Goal: Transaction & Acquisition: Purchase product/service

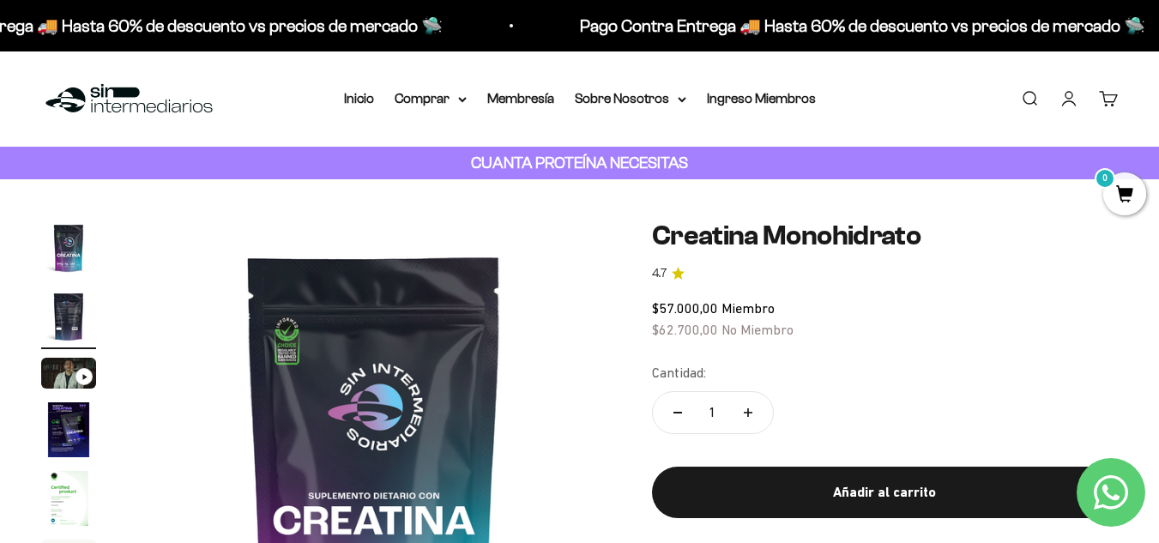
scroll to position [0, 484]
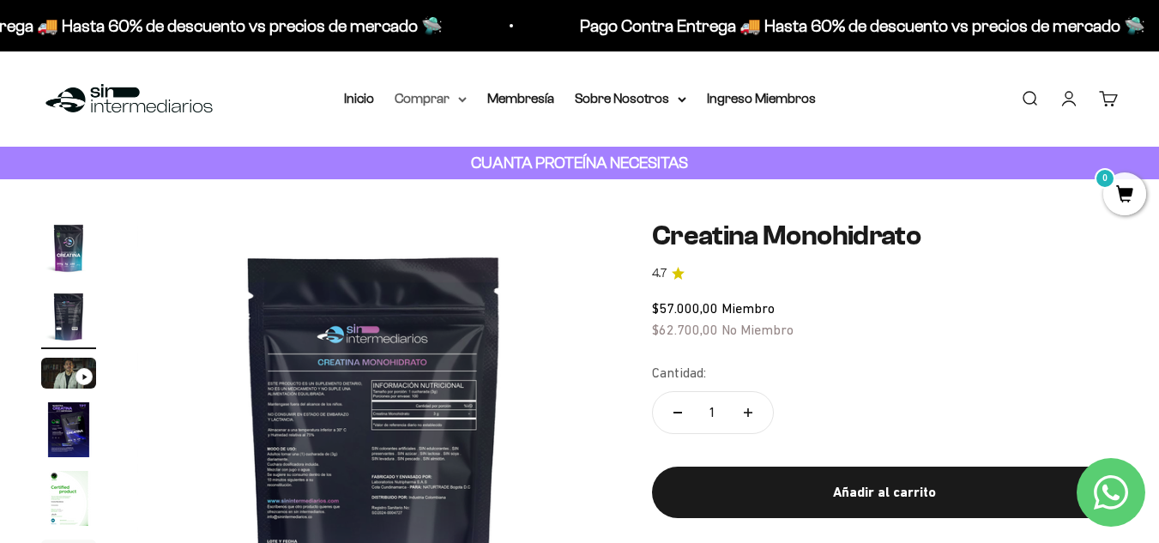
click at [435, 106] on summary "Comprar" at bounding box center [431, 98] width 72 height 22
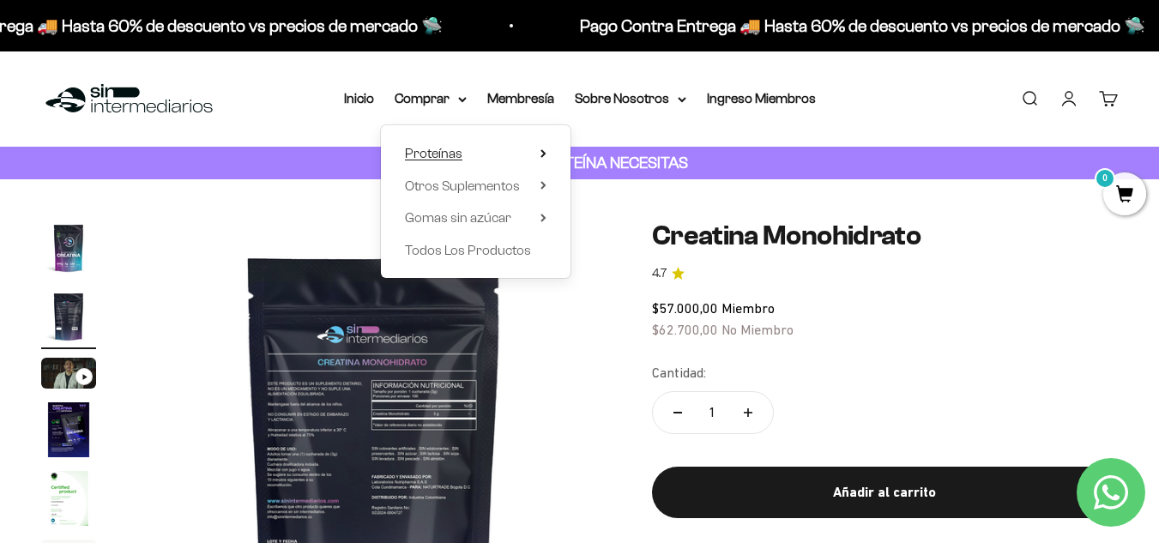
click at [448, 153] on span "Proteínas" at bounding box center [433, 153] width 57 height 15
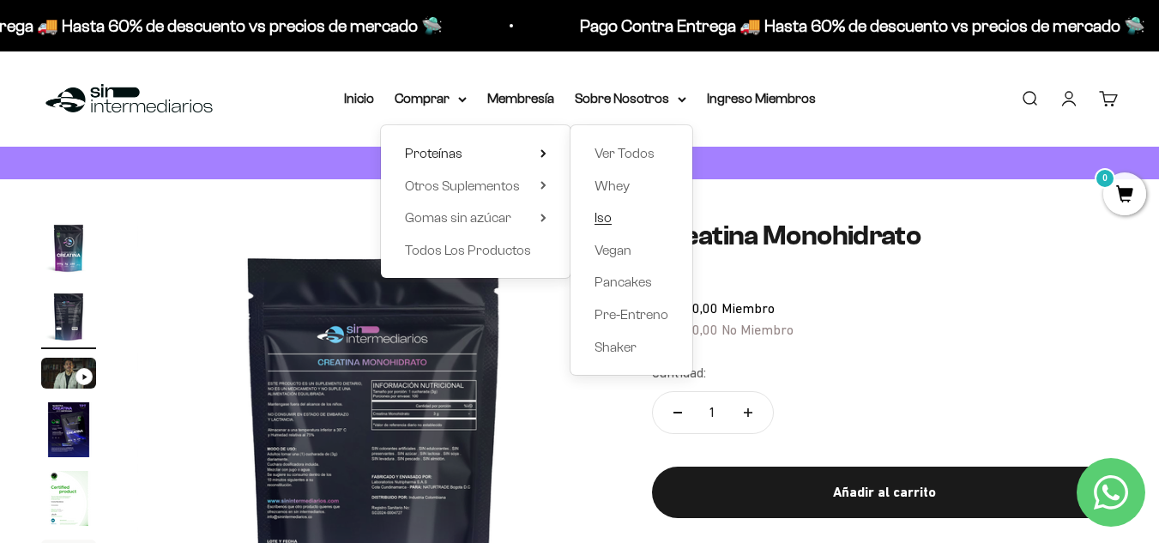
click at [604, 214] on span "Iso" at bounding box center [602, 217] width 17 height 15
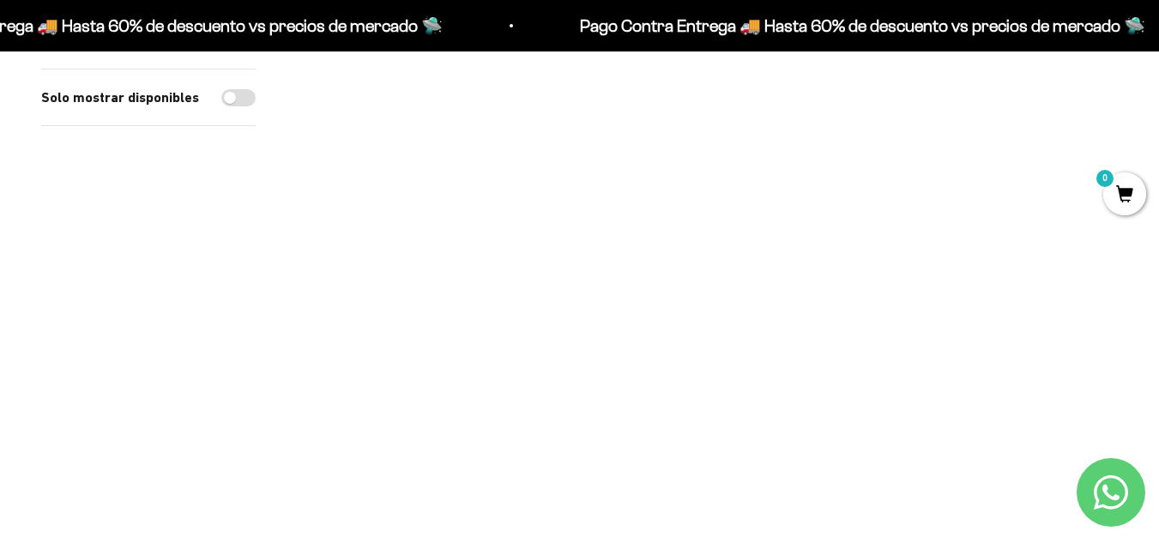
scroll to position [250, 0]
drag, startPoint x: 1171, startPoint y: 47, endPoint x: 1171, endPoint y: 93, distance: 46.3
click at [704, 319] on div "Proteína Aislada ISO - Cookies & Cream $79.000,00 Miembro $86.900,00 No Miembro" at bounding box center [707, 331] width 260 height 67
click at [714, 302] on link "Proteína Aislada ISO - Cookies & Cream" at bounding box center [708, 308] width 230 height 15
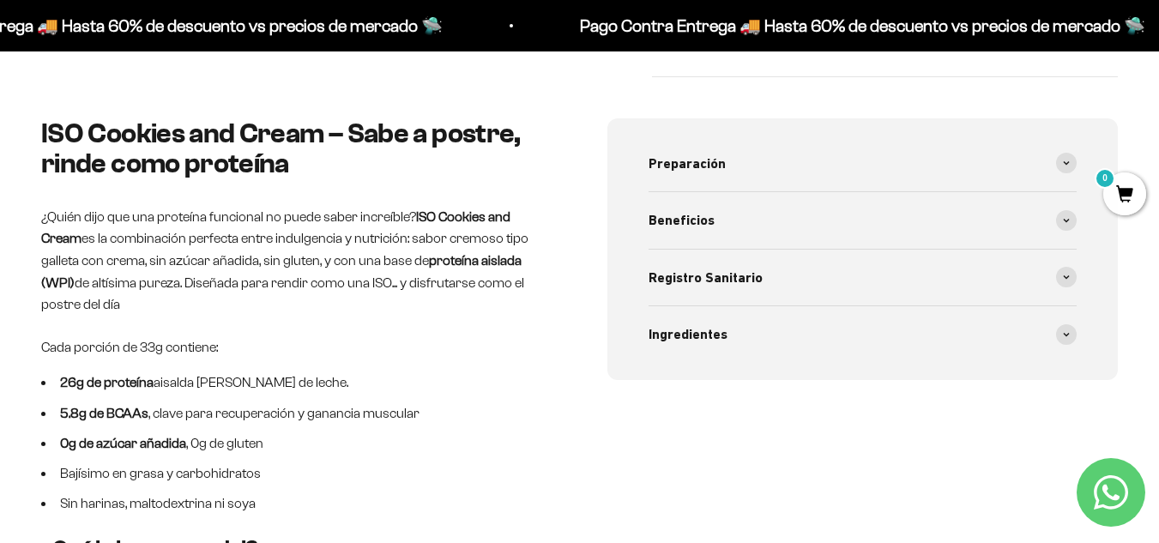
scroll to position [693, 0]
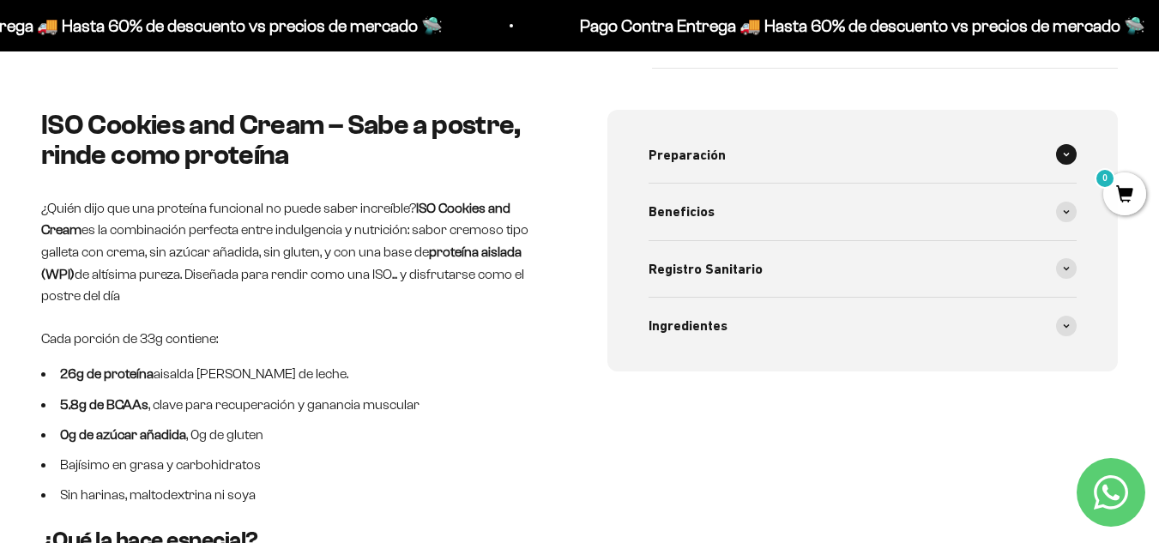
click at [996, 151] on div "Preparación" at bounding box center [862, 155] width 429 height 57
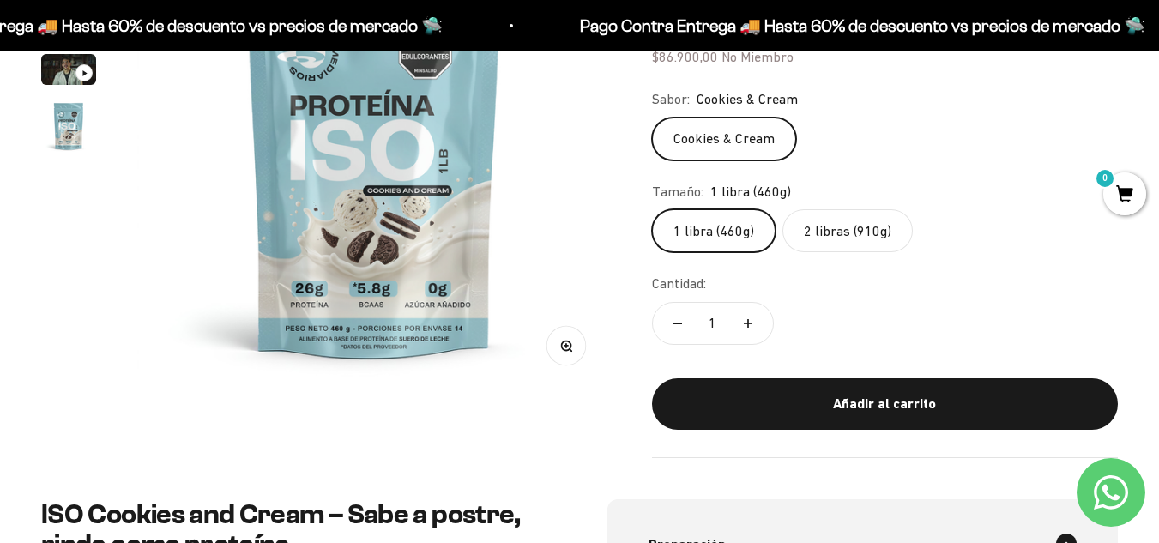
scroll to position [201, 0]
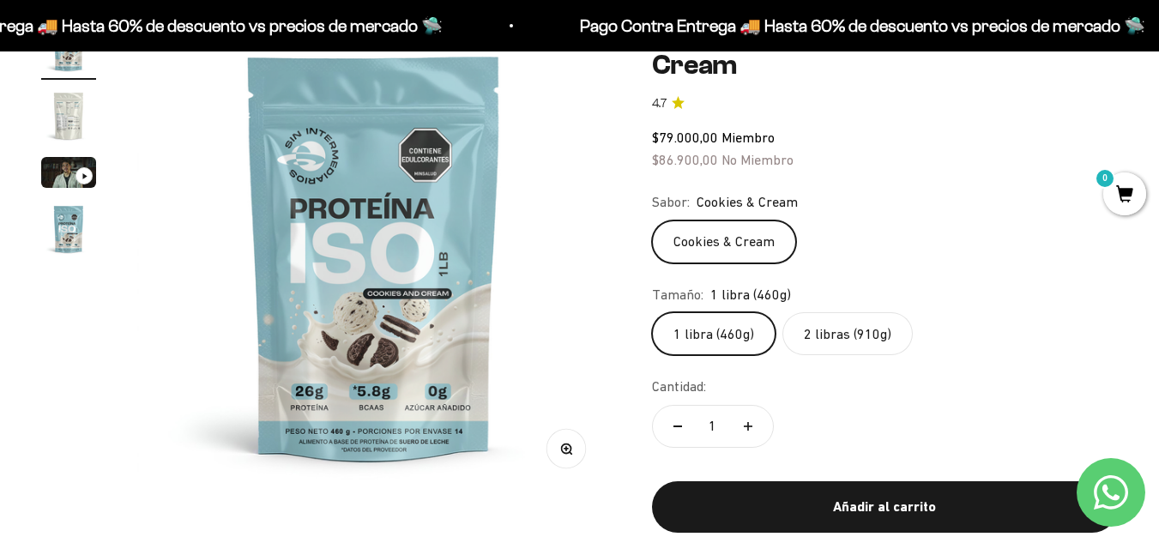
click at [61, 246] on img "Ir al artículo 4" at bounding box center [68, 229] width 55 height 55
click at [73, 168] on img "Ir al artículo 3" at bounding box center [68, 172] width 55 height 31
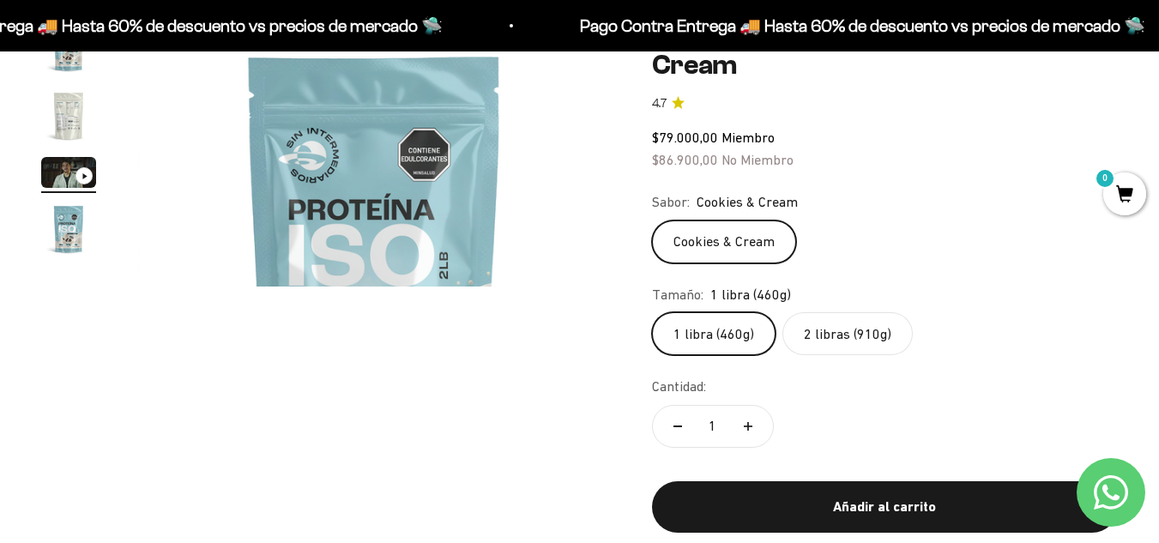
scroll to position [0, 967]
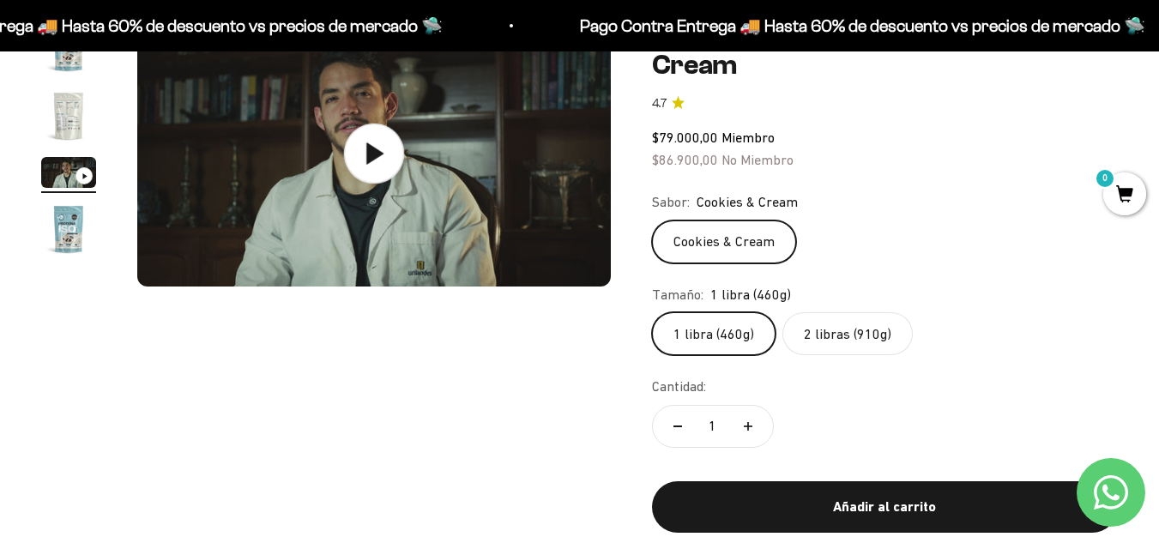
click at [402, 133] on icon at bounding box center [373, 153] width 60 height 60
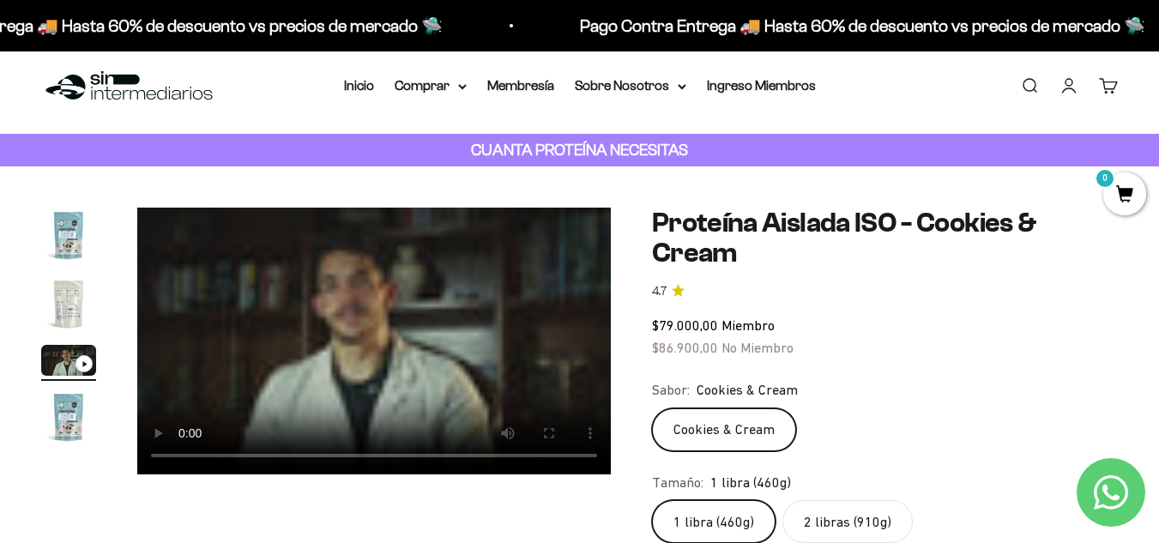
scroll to position [201, 0]
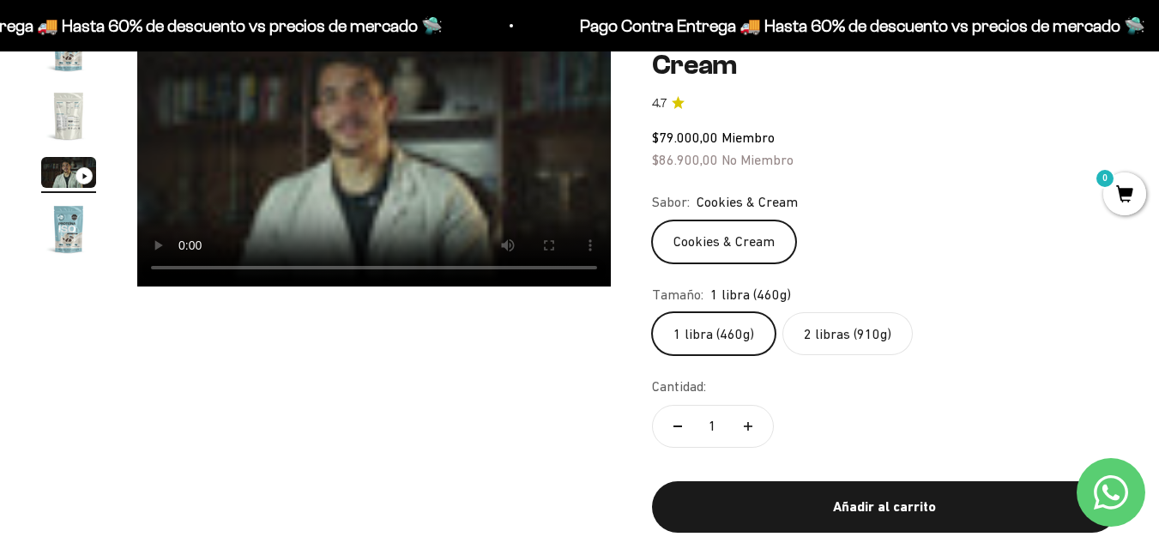
click at [326, 152] on video "Proteína Aislada ISO - Cookies & Cream" at bounding box center [373, 153] width 473 height 267
click at [54, 128] on img "Ir al artículo 2" at bounding box center [68, 115] width 55 height 55
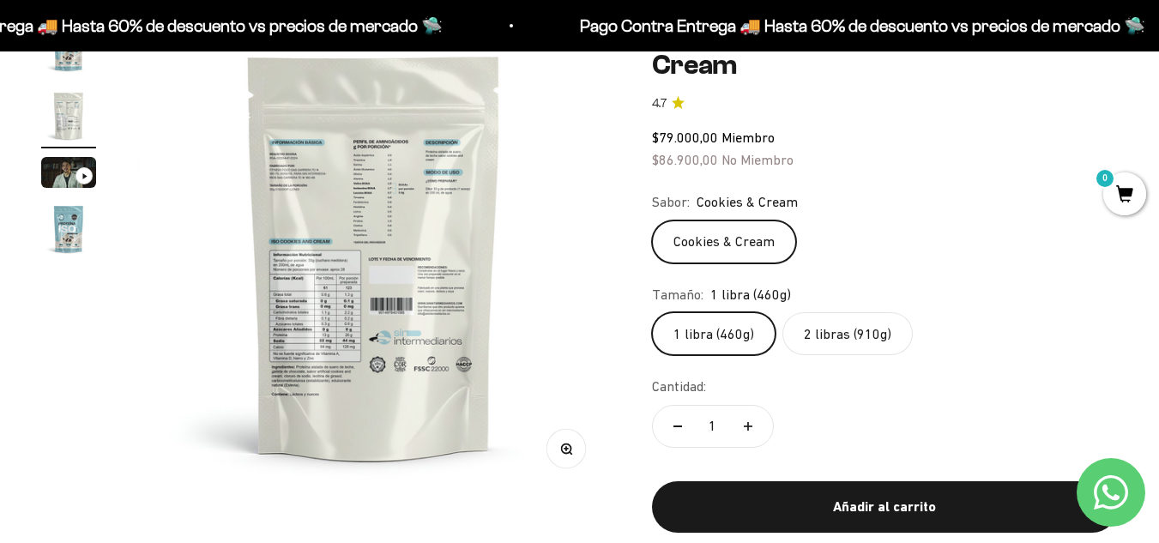
click at [338, 242] on img at bounding box center [373, 256] width 473 height 473
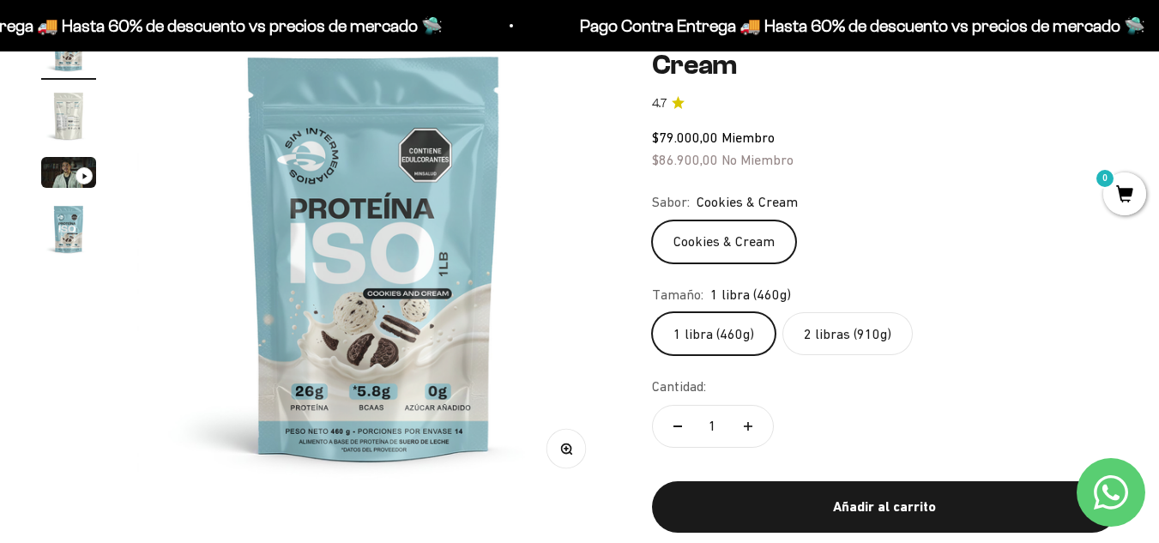
click at [65, 125] on img "Ir al artículo 2" at bounding box center [68, 115] width 55 height 55
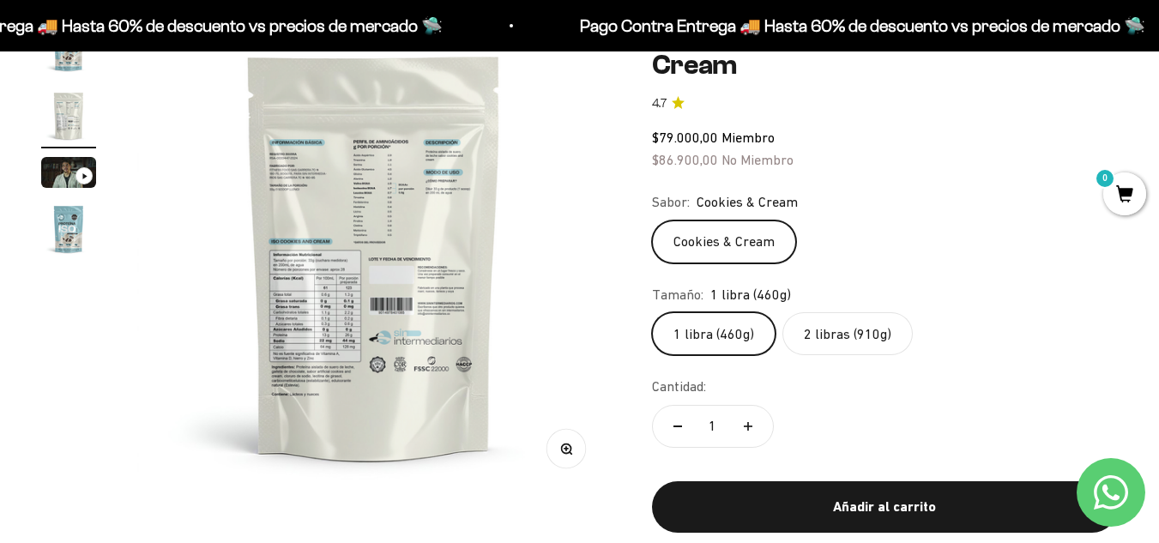
click at [578, 459] on button "Zoom" at bounding box center [565, 449] width 39 height 39
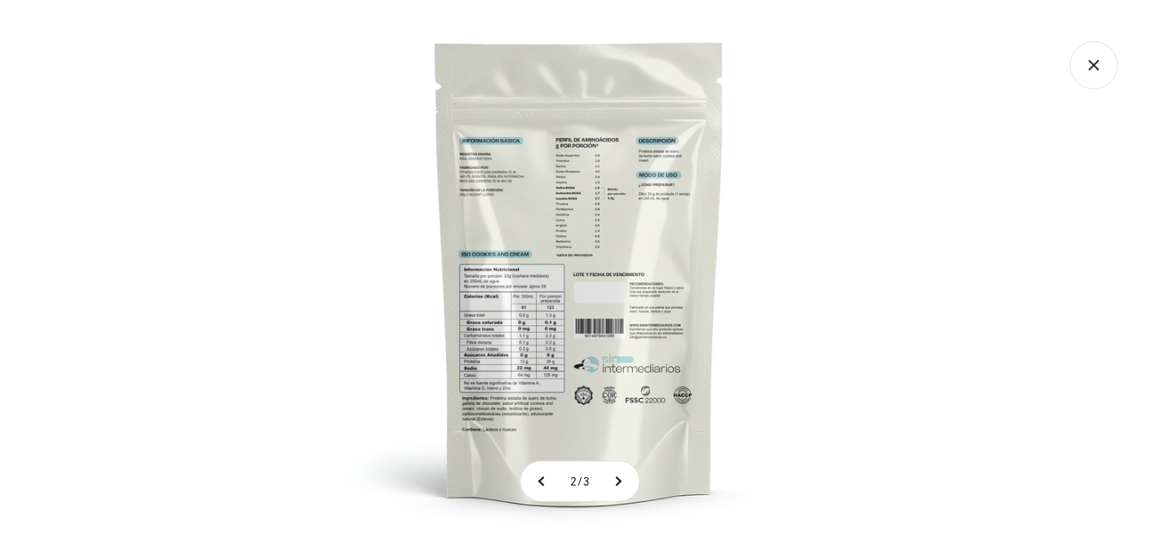
click at [531, 371] on img at bounding box center [579, 271] width 543 height 543
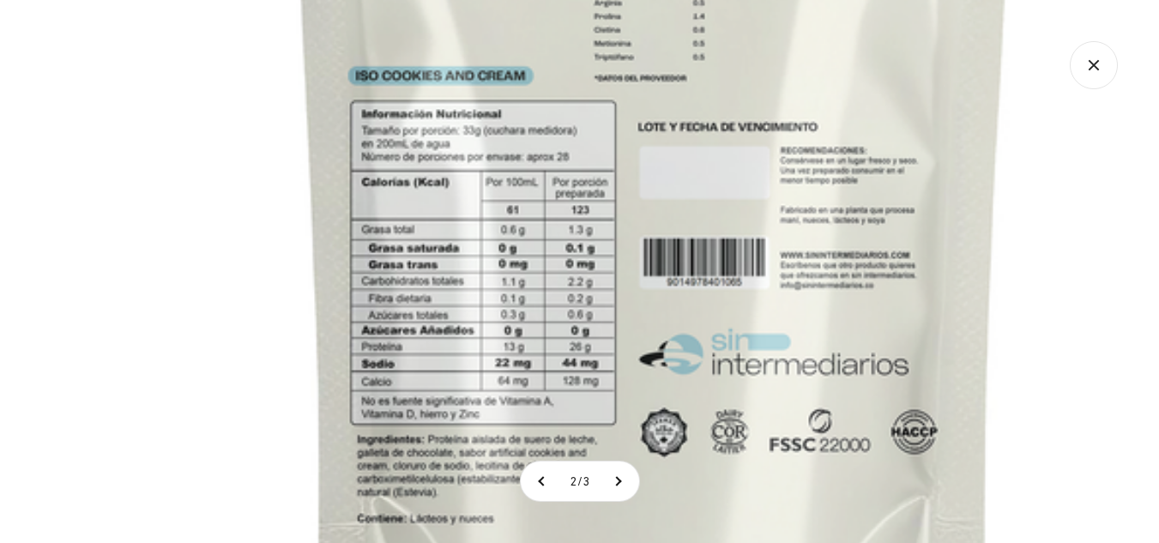
click at [531, 371] on img at bounding box center [653, 119] width 1372 height 1372
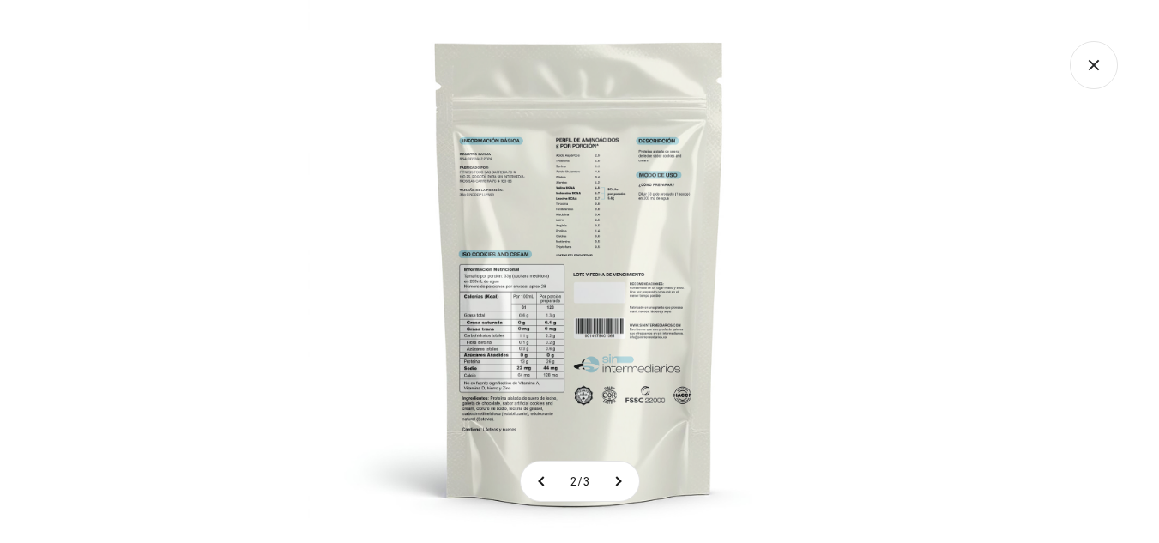
click at [531, 371] on img at bounding box center [579, 271] width 543 height 543
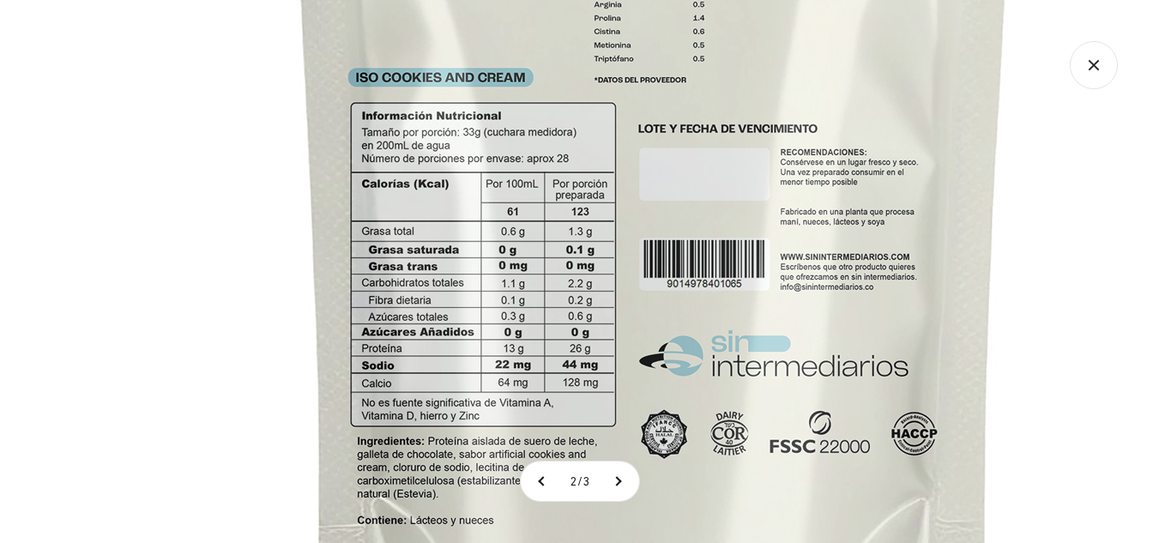
click at [552, 399] on img at bounding box center [653, 121] width 1372 height 1372
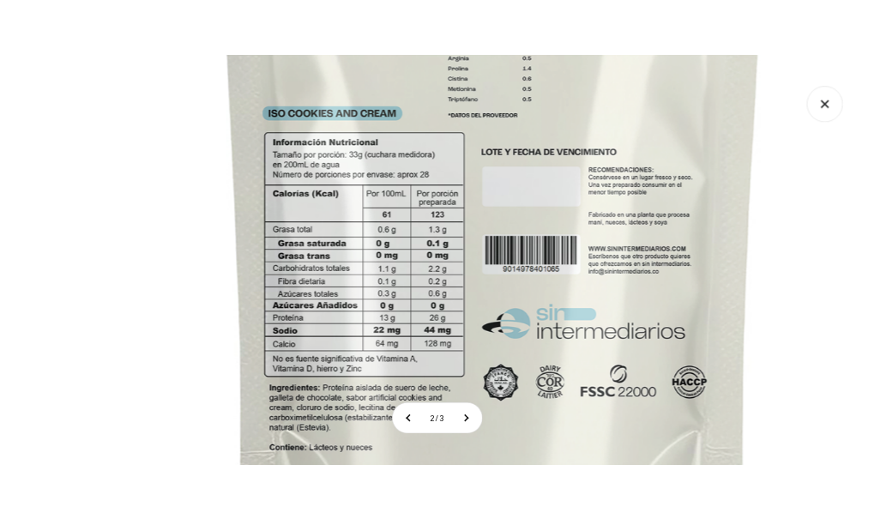
scroll to position [162, 0]
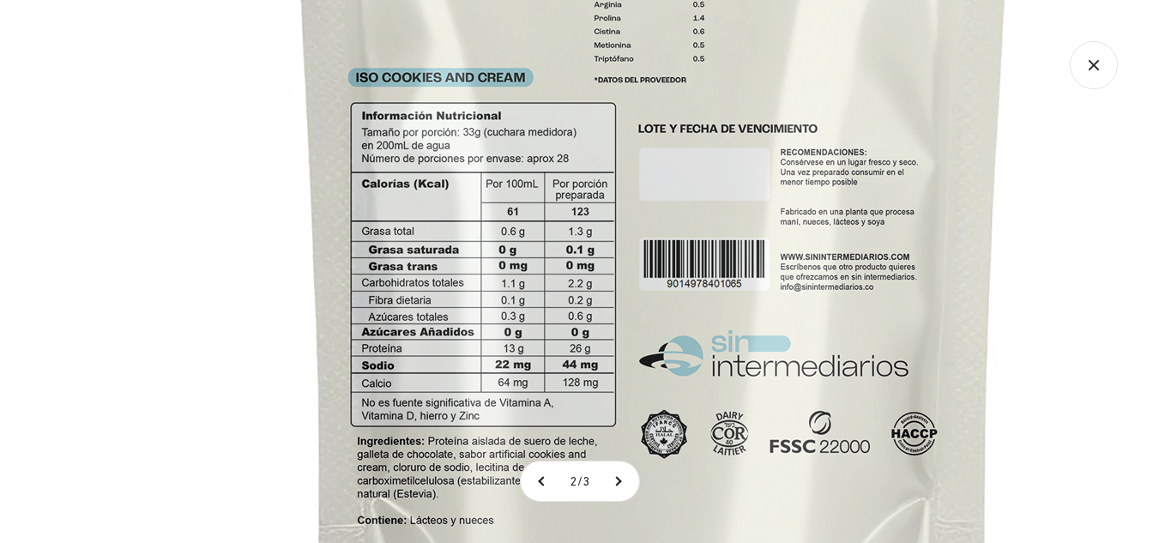
click at [1092, 62] on icon "Cerrar galería" at bounding box center [1093, 65] width 48 height 48
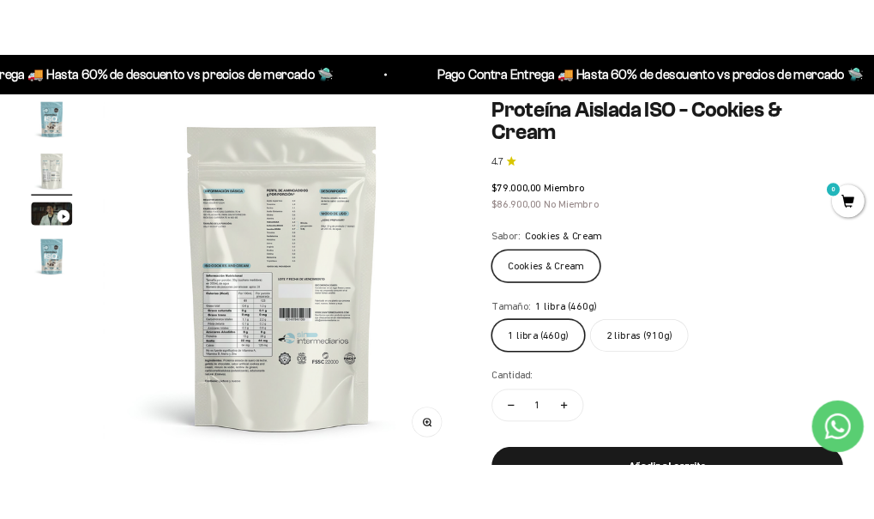
scroll to position [0, 427]
